Goal: Transaction & Acquisition: Obtain resource

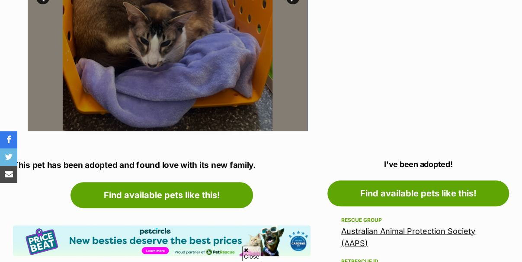
click at [391, 227] on link "Australian Animal Protection Society (AAPS)" at bounding box center [408, 237] width 134 height 21
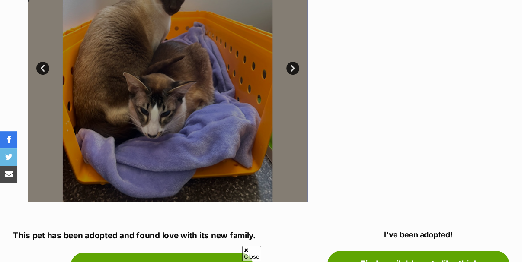
scroll to position [173, 0]
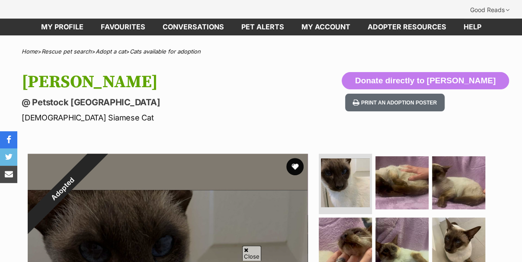
scroll to position [173, 0]
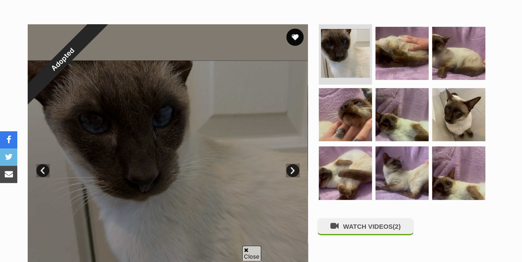
click at [288, 164] on link "Next" at bounding box center [292, 170] width 13 height 13
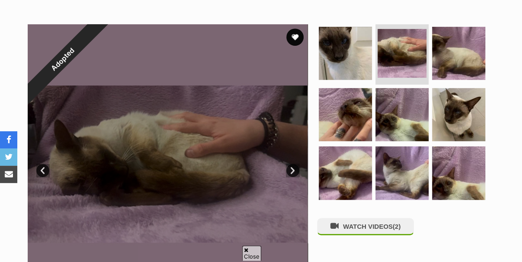
click at [288, 164] on link "Next" at bounding box center [292, 170] width 13 height 13
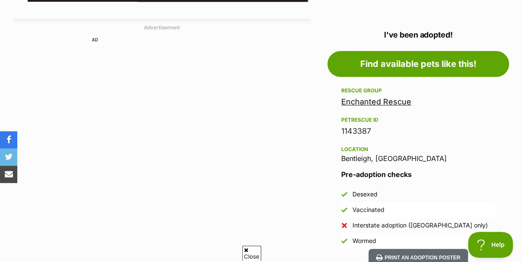
scroll to position [0, 0]
click at [373, 97] on link "Enchanted Rescue" at bounding box center [376, 101] width 70 height 9
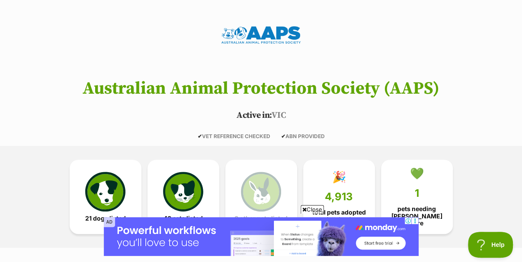
scroll to position [259, 0]
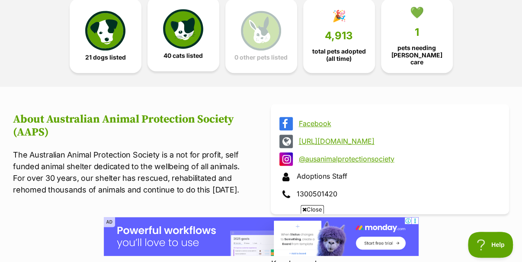
click at [186, 22] on img at bounding box center [183, 29] width 40 height 40
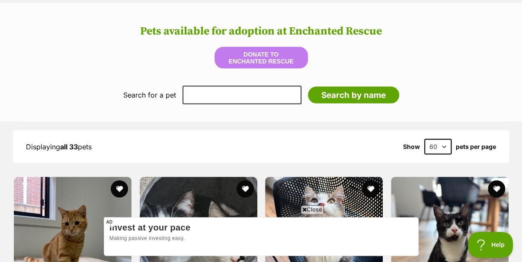
scroll to position [994, 0]
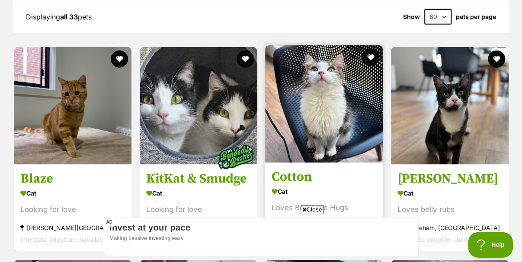
click at [312, 162] on link "Cotton Cat Loves Bed Time Hugs Mickleham, VIC Interstate adoption unavailable" at bounding box center [324, 206] width 118 height 88
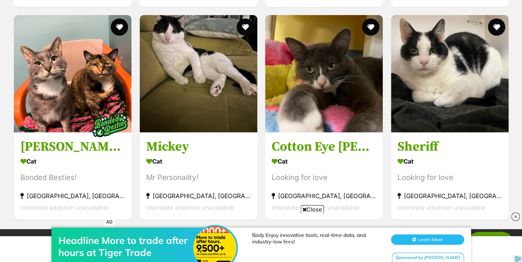
scroll to position [2910, 0]
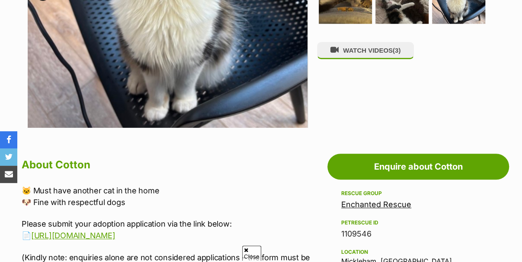
scroll to position [259, 0]
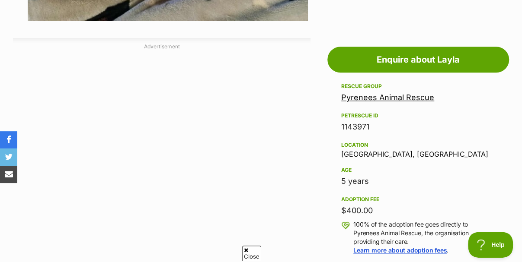
scroll to position [384, 0]
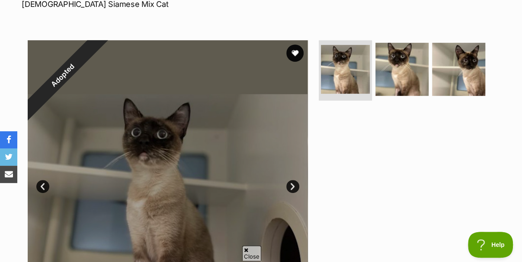
scroll to position [173, 0]
